Goal: Task Accomplishment & Management: Use online tool/utility

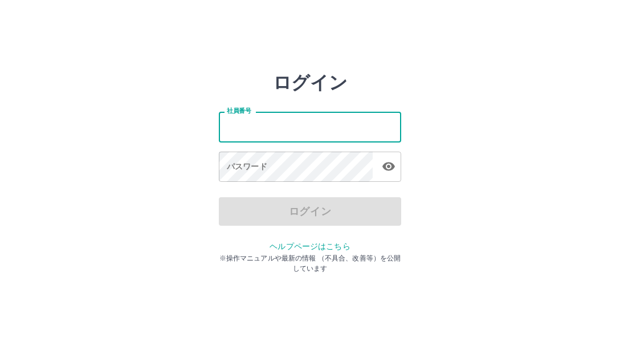
click at [290, 136] on input "社員番号" at bounding box center [310, 127] width 182 height 30
type input "*******"
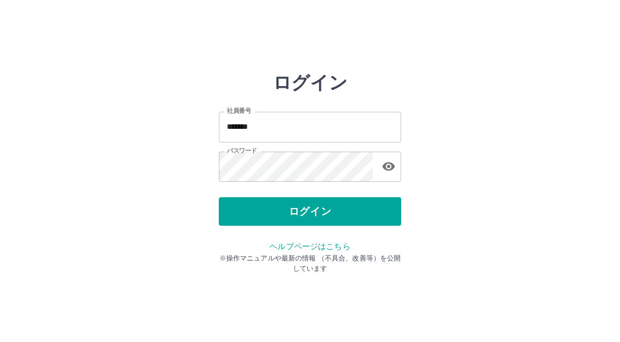
click at [307, 226] on div "ログイン 社員番号 ******* 社員番号 パスワード パスワード ログイン ヘルプページはこちら ※操作マニュアルや最新の情報 （不具合、改善等）を公開し…" at bounding box center [310, 163] width 182 height 182
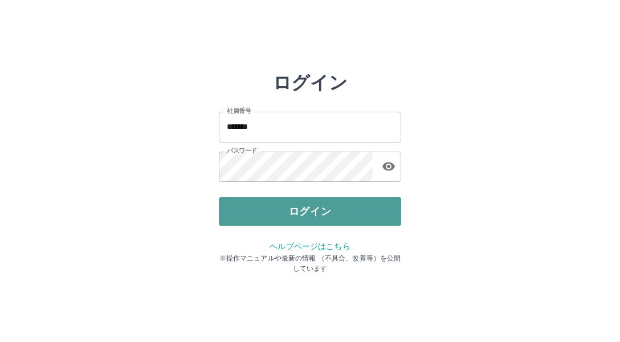
click at [311, 212] on button "ログイン" at bounding box center [310, 211] width 182 height 29
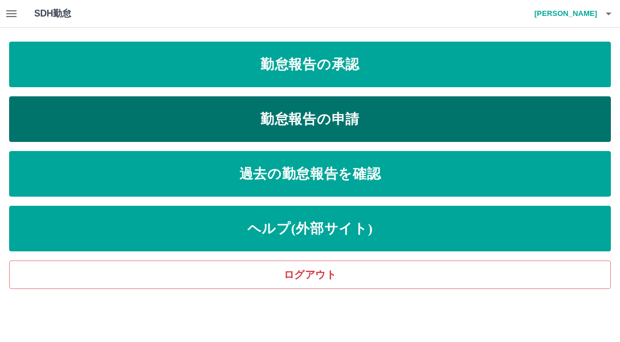
click at [322, 124] on link "勤怠報告の申請" at bounding box center [310, 119] width 602 height 46
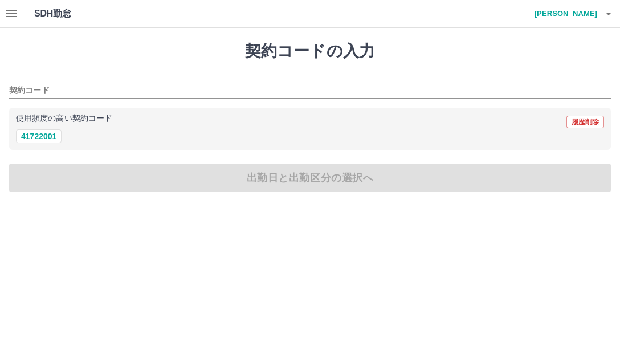
click at [15, 16] on icon "button" at bounding box center [11, 13] width 10 height 7
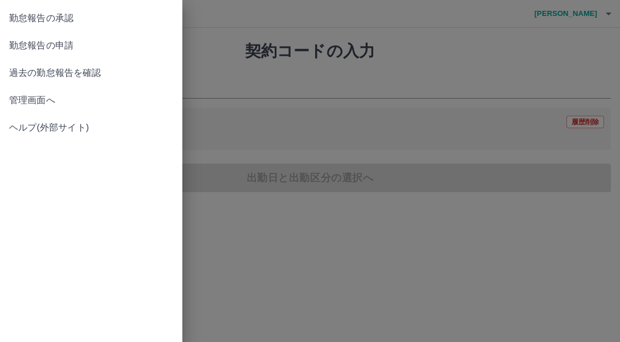
click at [89, 19] on span "勤怠報告の承認" at bounding box center [91, 18] width 164 height 14
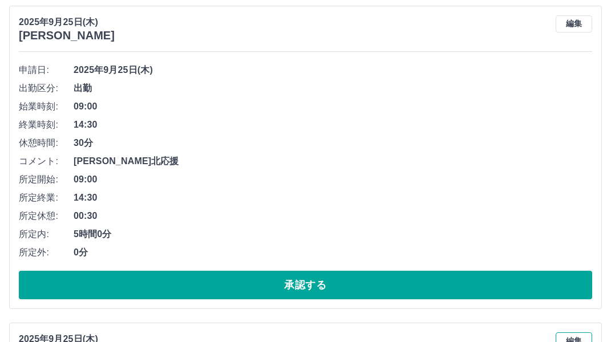
scroll to position [137, 0]
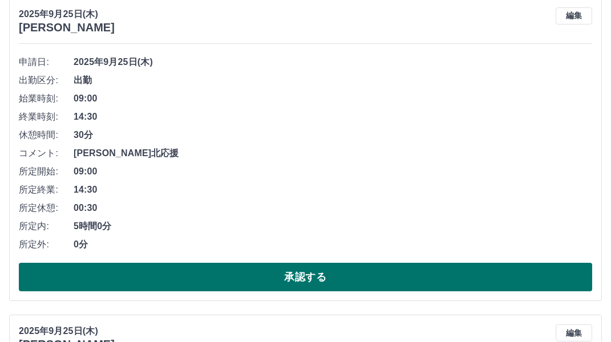
click at [370, 281] on button "承認する" at bounding box center [305, 277] width 573 height 29
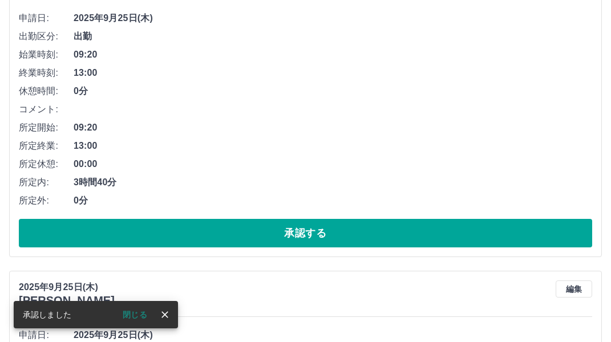
scroll to position [182, 0]
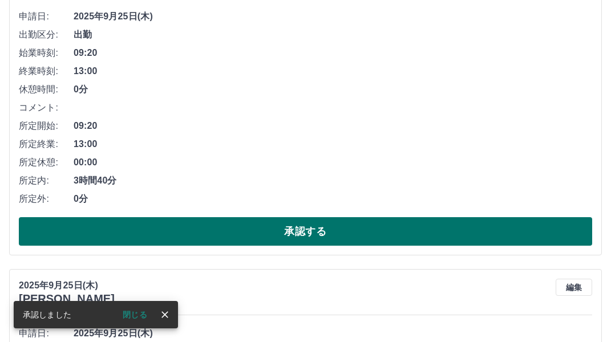
click at [336, 219] on button "承認する" at bounding box center [305, 231] width 573 height 29
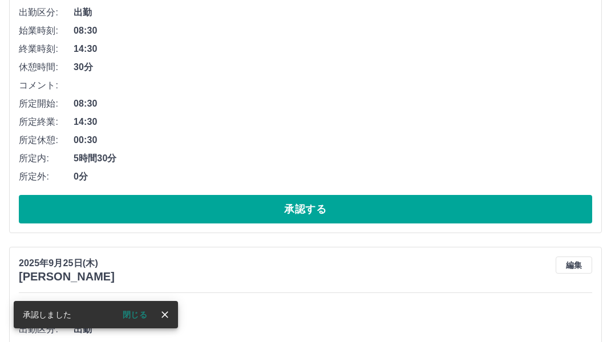
scroll to position [205, 0]
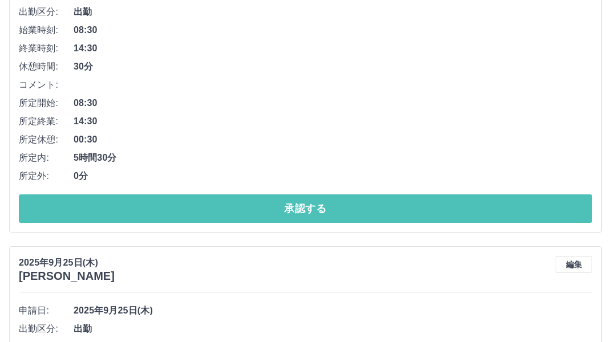
click at [336, 219] on button "承認する" at bounding box center [305, 208] width 573 height 29
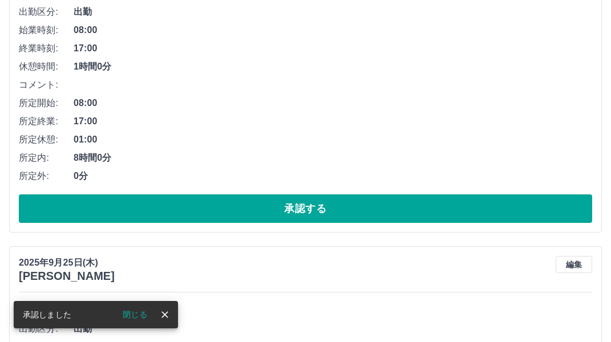
scroll to position [0, 0]
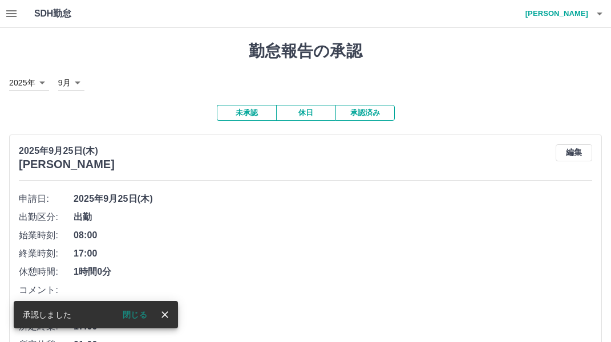
click at [336, 219] on span "出勤" at bounding box center [333, 217] width 518 height 14
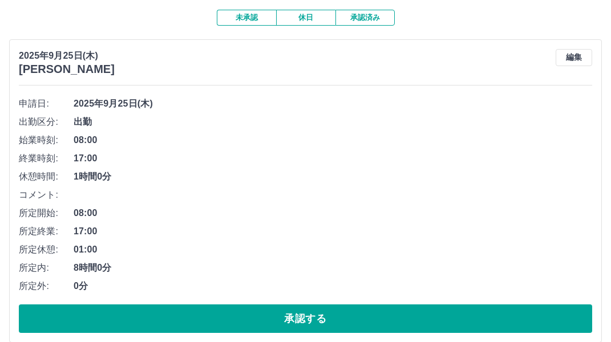
scroll to position [114, 0]
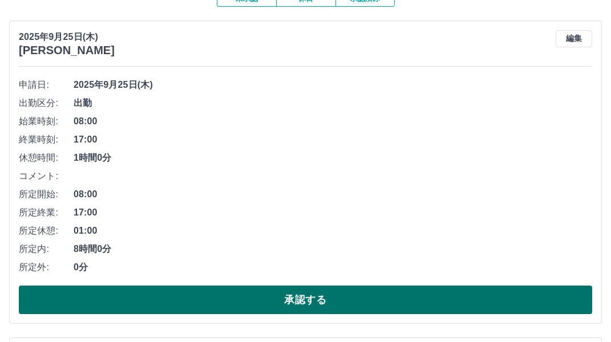
click at [270, 294] on button "承認する" at bounding box center [305, 300] width 573 height 29
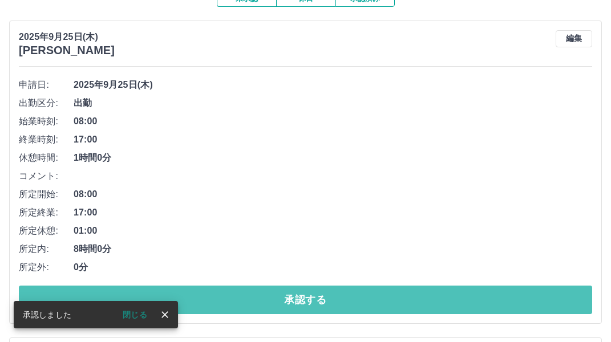
click at [270, 294] on button "承認する" at bounding box center [305, 300] width 573 height 29
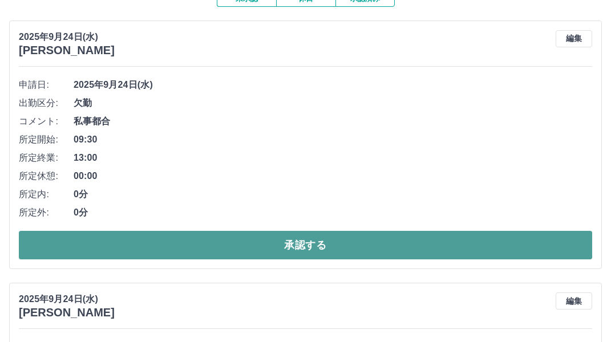
drag, startPoint x: 274, startPoint y: 238, endPoint x: 277, endPoint y: 244, distance: 6.4
click at [277, 244] on button "承認する" at bounding box center [305, 245] width 573 height 29
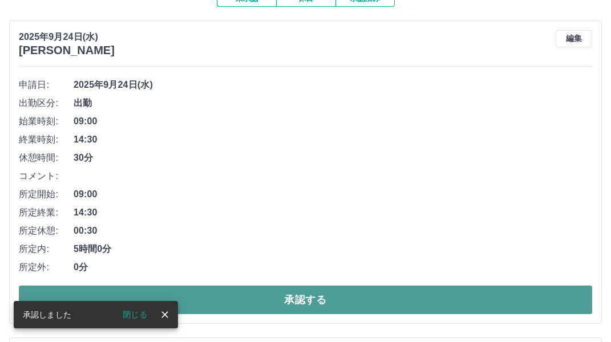
click at [281, 300] on button "承認する" at bounding box center [305, 300] width 573 height 29
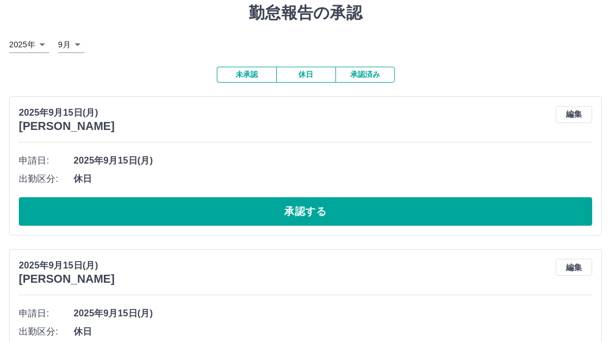
scroll to position [0, 0]
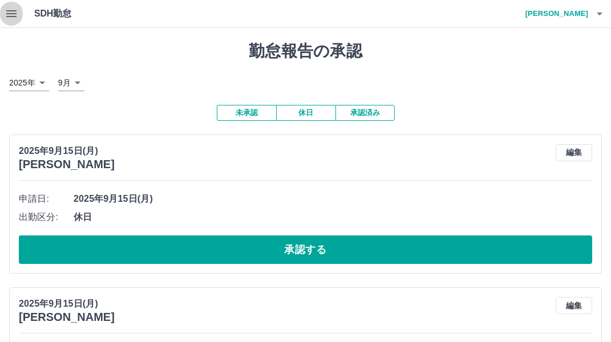
click at [9, 8] on icon "button" at bounding box center [12, 14] width 14 height 14
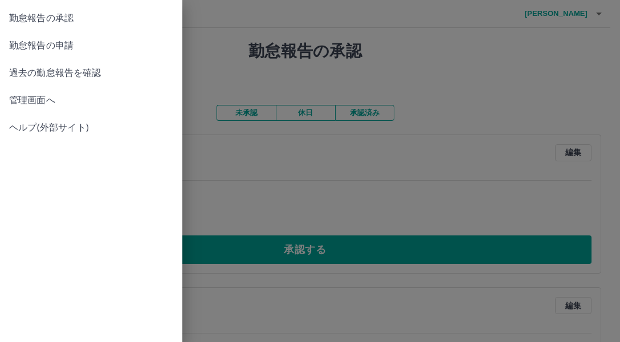
click at [36, 98] on span "管理画面へ" at bounding box center [91, 101] width 164 height 14
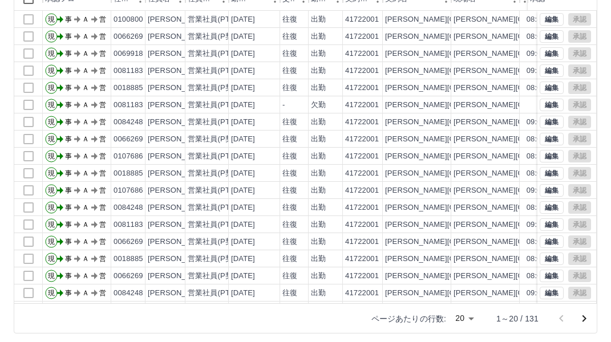
scroll to position [137, 0]
